Goal: Transaction & Acquisition: Purchase product/service

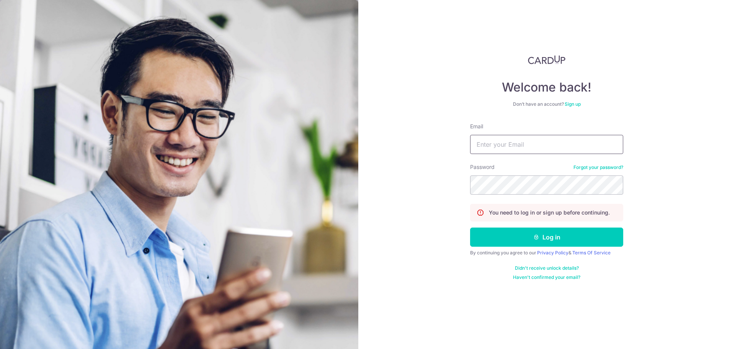
click at [515, 144] on input "Email" at bounding box center [546, 144] width 153 height 19
type input "chowdan@gmail.com"
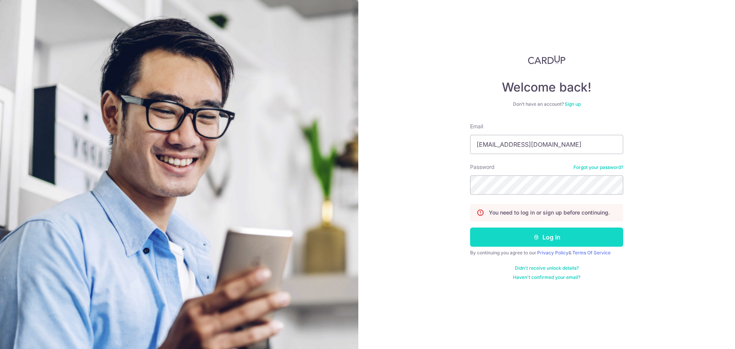
click at [569, 233] on button "Log in" at bounding box center [546, 236] width 153 height 19
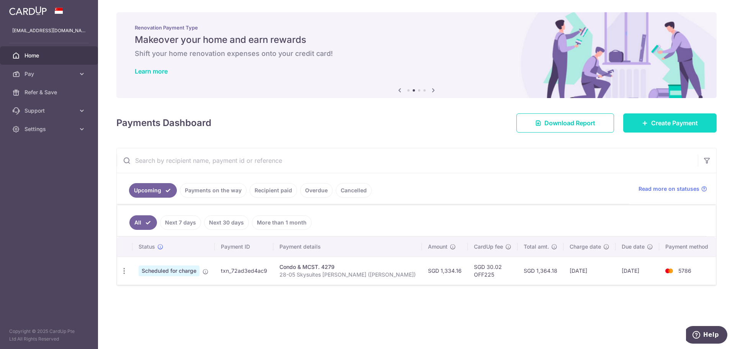
click at [688, 120] on span "Create Payment" at bounding box center [674, 122] width 47 height 9
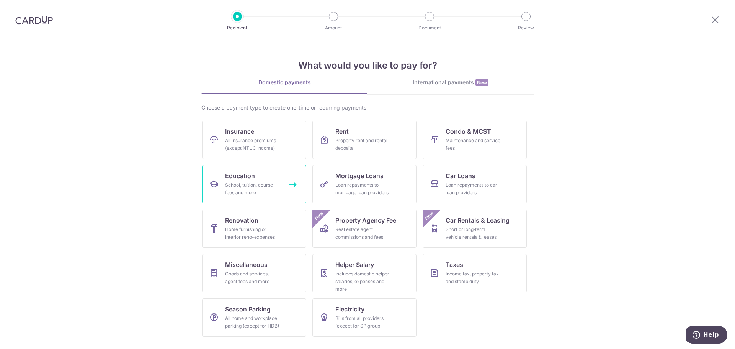
click at [293, 186] on link "Education School, tuition, course fees and more" at bounding box center [254, 184] width 104 height 38
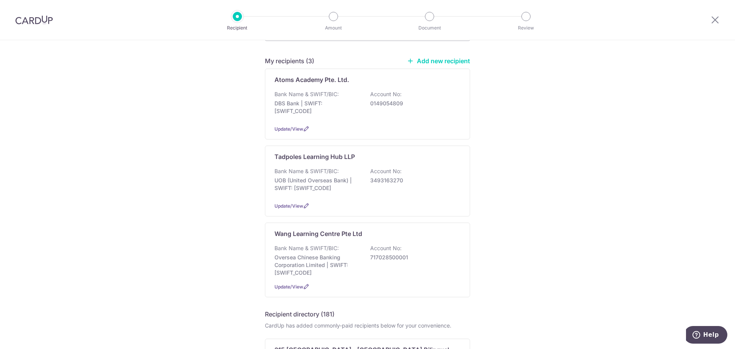
scroll to position [115, 0]
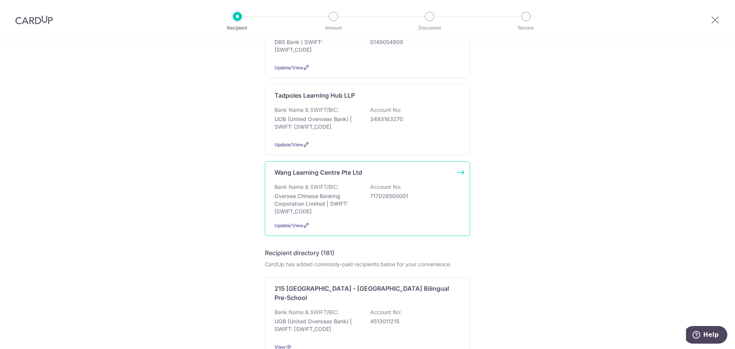
click at [457, 172] on div "Wang Learning Centre Pte Ltd Bank Name & SWIFT/BIC: Oversea Chinese Banking Cor…" at bounding box center [367, 198] width 205 height 75
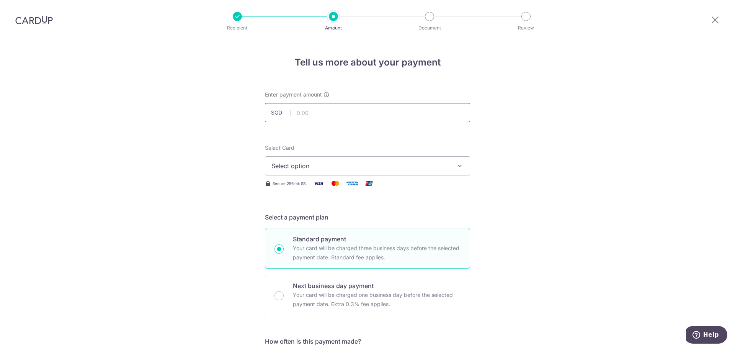
click at [336, 111] on input "text" at bounding box center [367, 112] width 205 height 19
type input "840.00"
click at [397, 162] on span "Select option" at bounding box center [360, 165] width 178 height 9
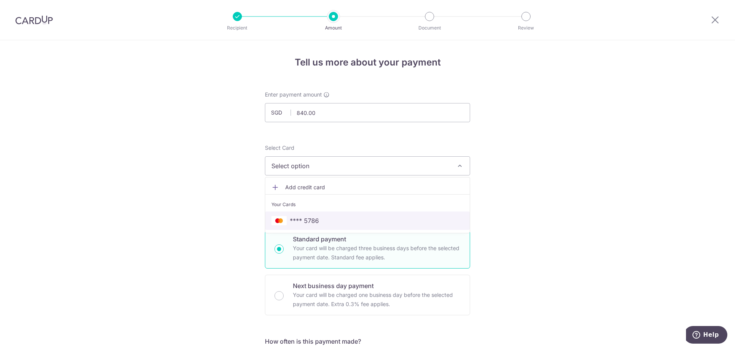
click at [316, 220] on span "**** 5786" at bounding box center [304, 220] width 29 height 9
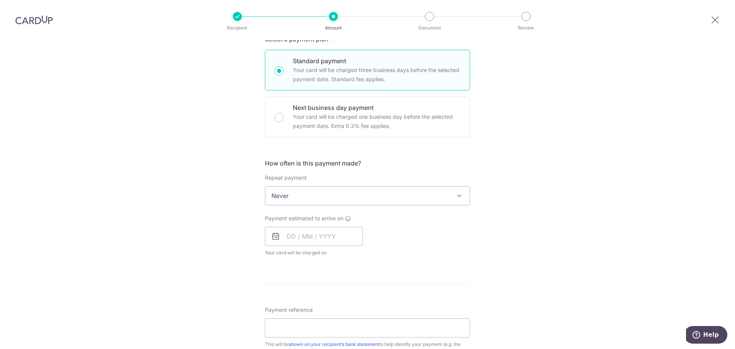
scroll to position [191, 0]
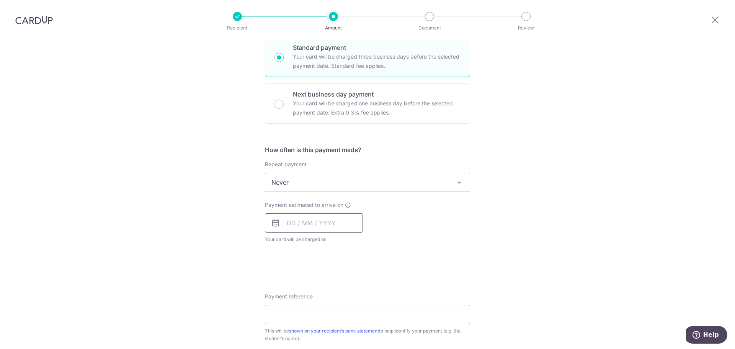
click at [284, 223] on input "text" at bounding box center [314, 222] width 98 height 19
drag, startPoint x: 357, startPoint y: 323, endPoint x: 219, endPoint y: 231, distance: 164.8
click at [357, 323] on link "26" at bounding box center [357, 323] width 12 height 12
type input "26/09/2025"
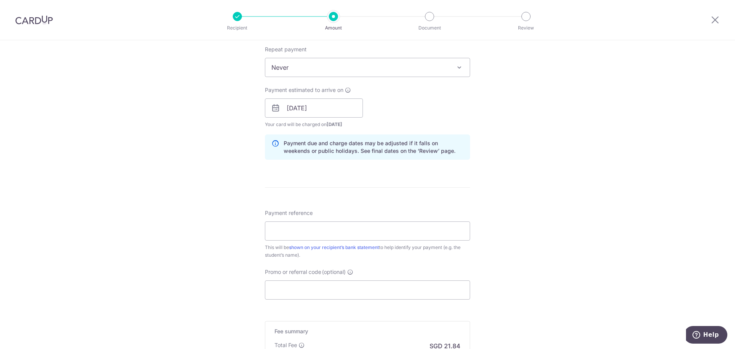
scroll to position [383, 0]
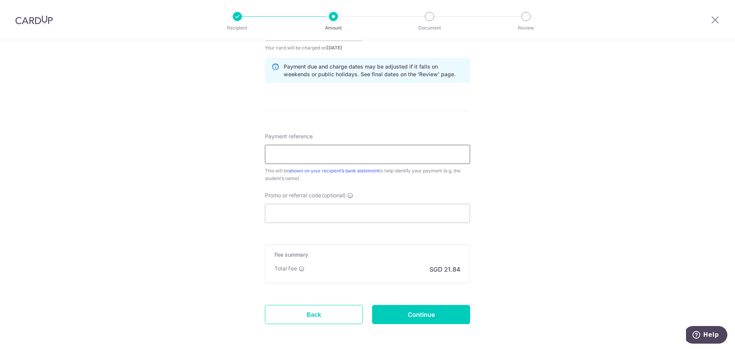
click at [327, 153] on input "Payment reference" at bounding box center [367, 154] width 205 height 19
drag, startPoint x: 301, startPoint y: 155, endPoint x: 365, endPoint y: 150, distance: 64.1
click at [301, 155] on input "IV-MPB-25/231658" at bounding box center [367, 154] width 205 height 19
type input "IV-MPB-25-270802"
click at [284, 209] on input "Promo or referral code (optional)" at bounding box center [367, 213] width 205 height 19
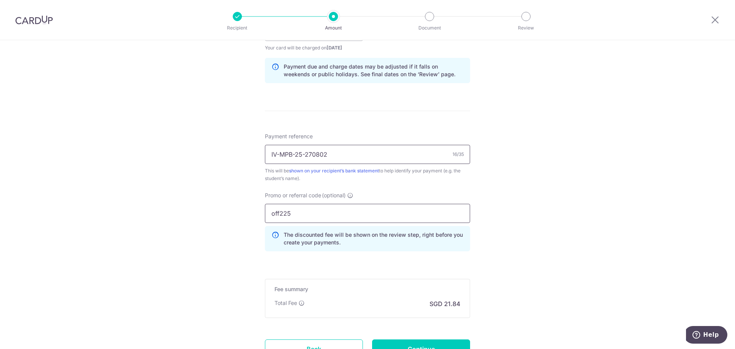
type input "off225"
click at [365, 152] on input "IV-MPB-25-270802" at bounding box center [367, 154] width 205 height 19
type input "IV-MPB-25-27"
click at [362, 152] on input "Payment reference" at bounding box center [367, 154] width 205 height 19
click at [305, 153] on input "IV-MPB-25/231658" at bounding box center [367, 154] width 205 height 19
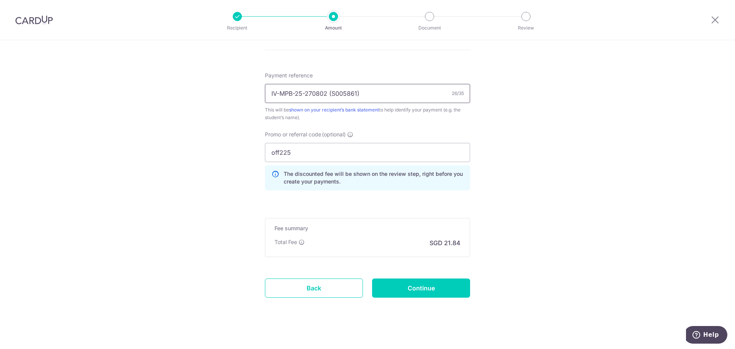
scroll to position [450, 0]
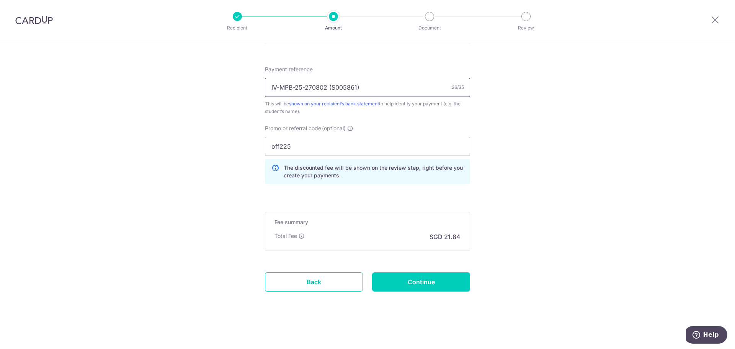
type input "IV-MPB-25-270802 (S005861)"
click at [440, 280] on input "Continue" at bounding box center [421, 281] width 98 height 19
type input "Create Schedule"
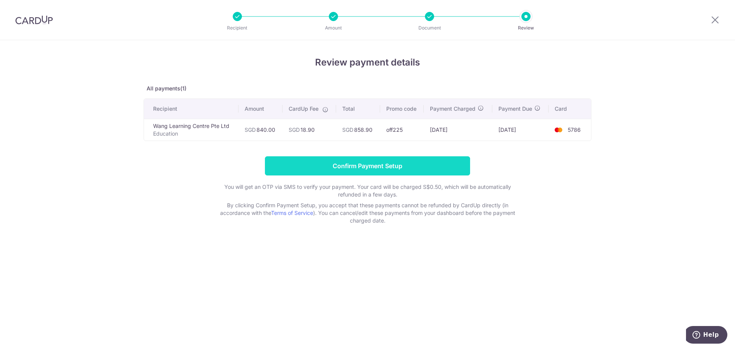
click at [418, 164] on input "Confirm Payment Setup" at bounding box center [367, 165] width 205 height 19
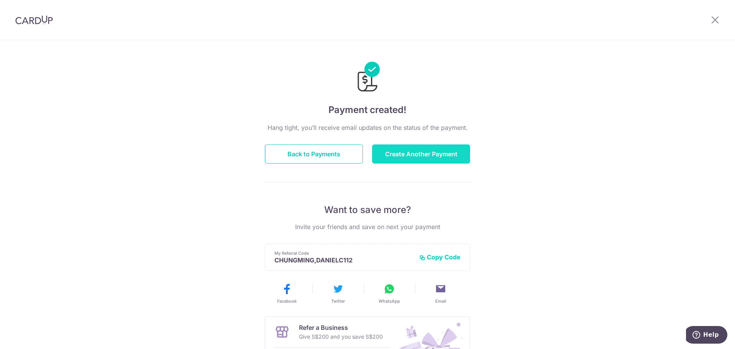
click at [422, 150] on button "Create Another Payment" at bounding box center [421, 153] width 98 height 19
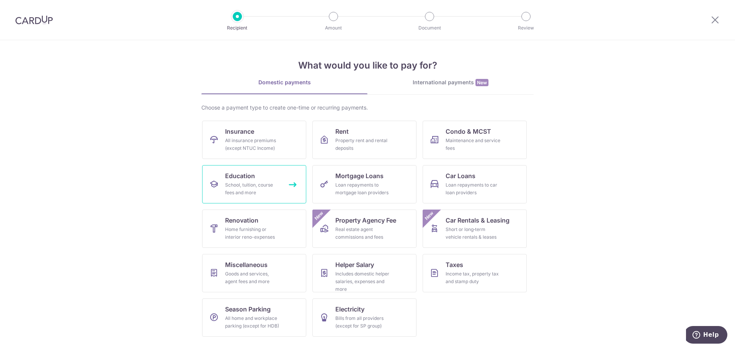
click at [291, 184] on link "Education School, tuition, course fees and more" at bounding box center [254, 184] width 104 height 38
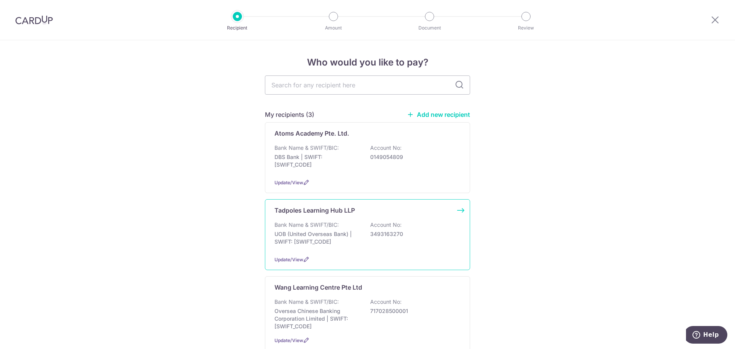
click at [460, 210] on div "Tadpoles Learning Hub LLP Bank Name & SWIFT/BIC: UOB (United Overseas Bank) | S…" at bounding box center [367, 234] width 205 height 71
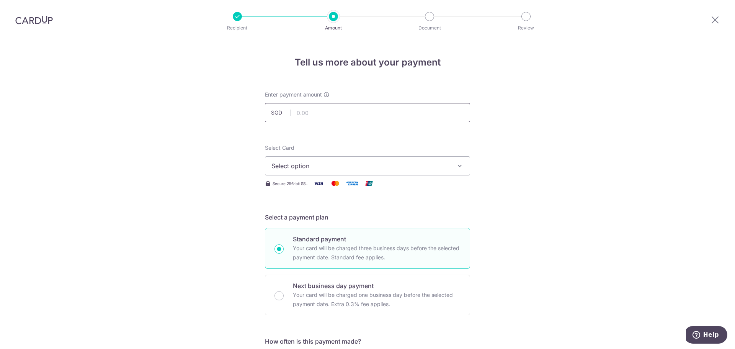
click at [324, 108] on input "text" at bounding box center [367, 112] width 205 height 19
type input "220.00"
click at [323, 160] on button "Select option" at bounding box center [367, 165] width 205 height 19
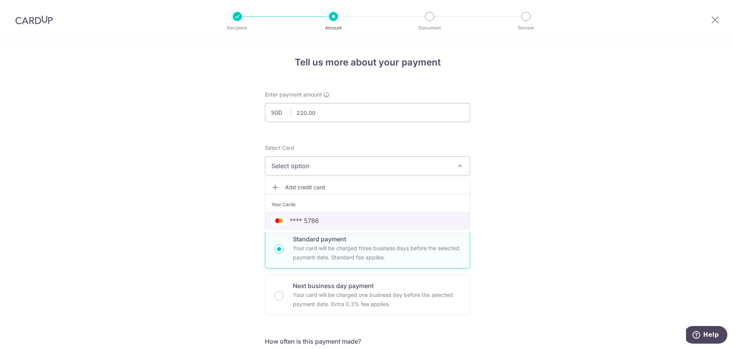
click at [319, 216] on span "**** 5786" at bounding box center [367, 220] width 192 height 9
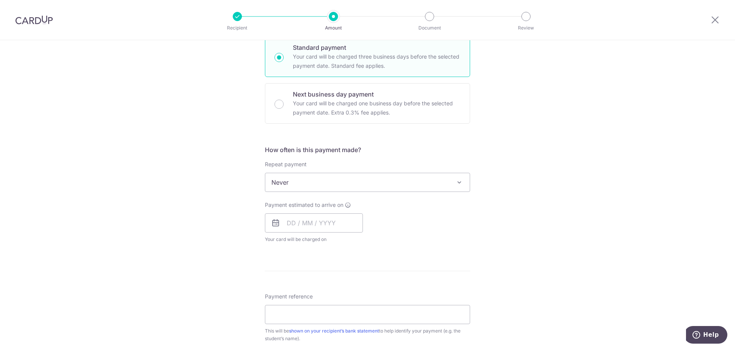
scroll to position [230, 0]
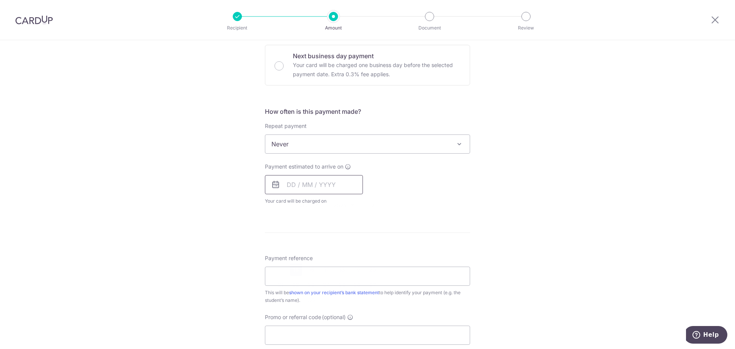
click at [289, 179] on input "text" at bounding box center [314, 184] width 98 height 19
click at [292, 269] on link "15" at bounding box center [296, 269] width 12 height 12
type input "15/09/2025"
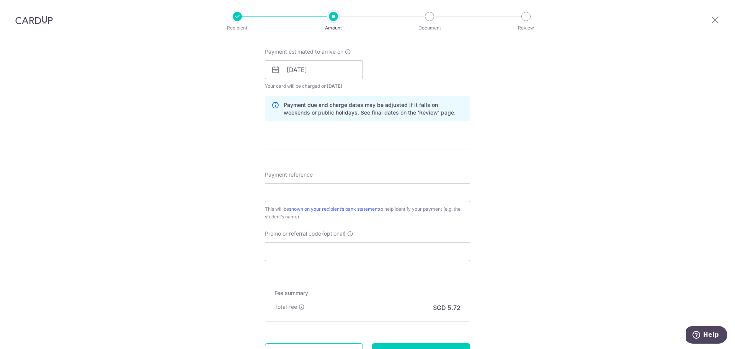
scroll to position [383, 0]
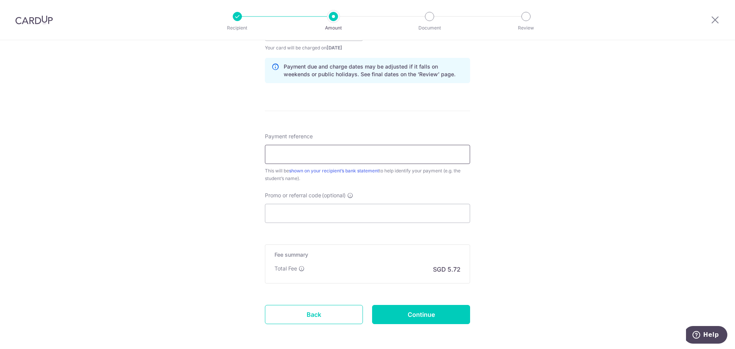
click at [287, 157] on input "Payment reference" at bounding box center [367, 154] width 205 height 19
type input "Declan Chow"
click at [299, 209] on input "Promo or referral code (optional)" at bounding box center [367, 213] width 205 height 19
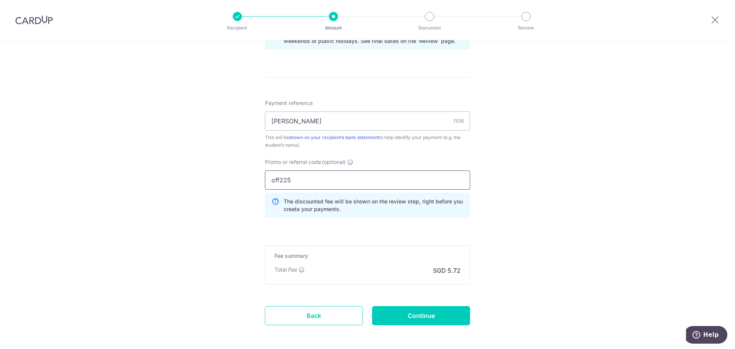
scroll to position [450, 0]
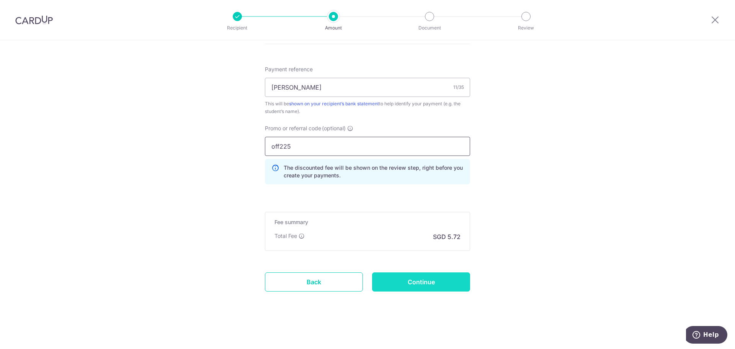
type input "off225"
click at [423, 279] on input "Continue" at bounding box center [421, 281] width 98 height 19
type input "Create Schedule"
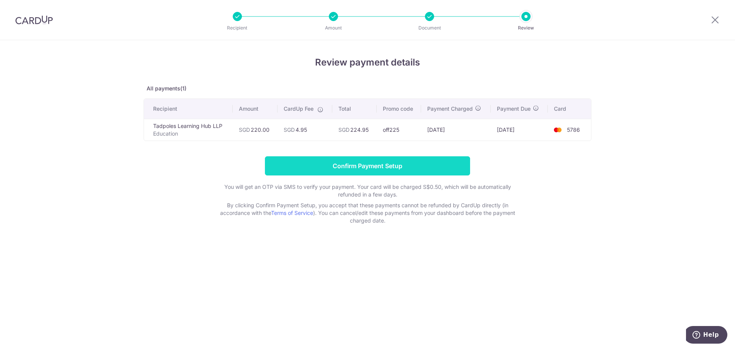
click at [380, 161] on input "Confirm Payment Setup" at bounding box center [367, 165] width 205 height 19
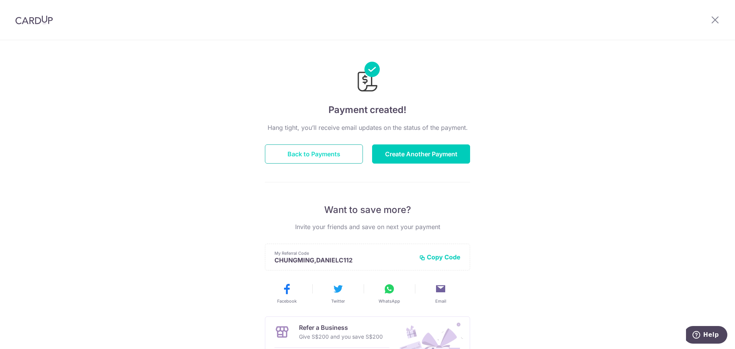
click at [318, 150] on button "Back to Payments" at bounding box center [314, 153] width 98 height 19
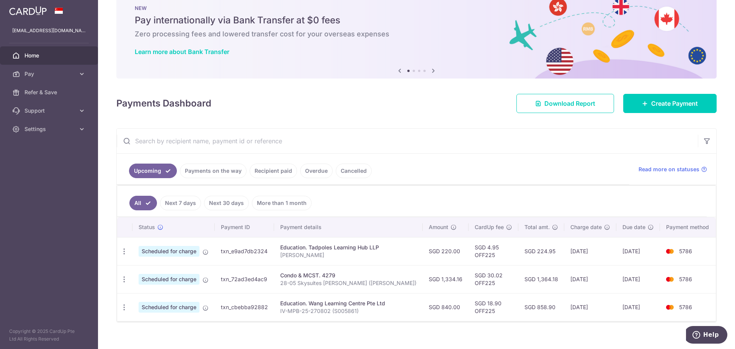
scroll to position [29, 0]
